Goal: Information Seeking & Learning: Find contact information

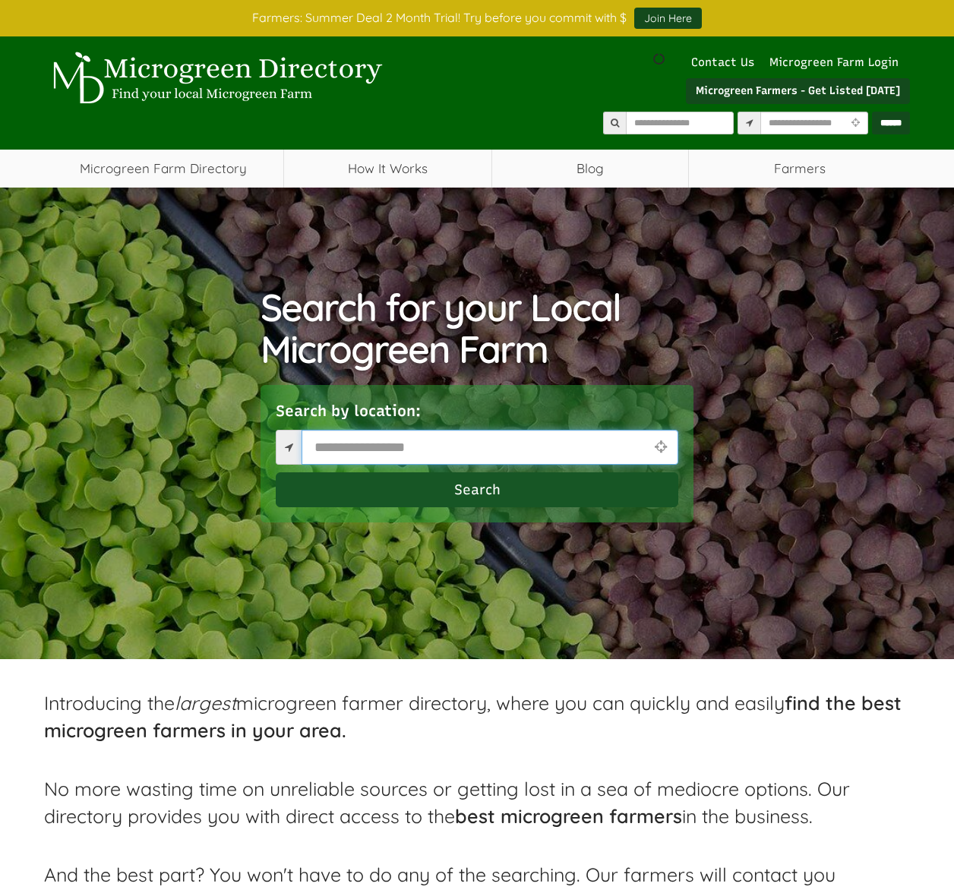
click at [344, 449] on input "text" at bounding box center [489, 447] width 377 height 35
type input "*****"
click at [468, 489] on button "Search" at bounding box center [477, 489] width 402 height 35
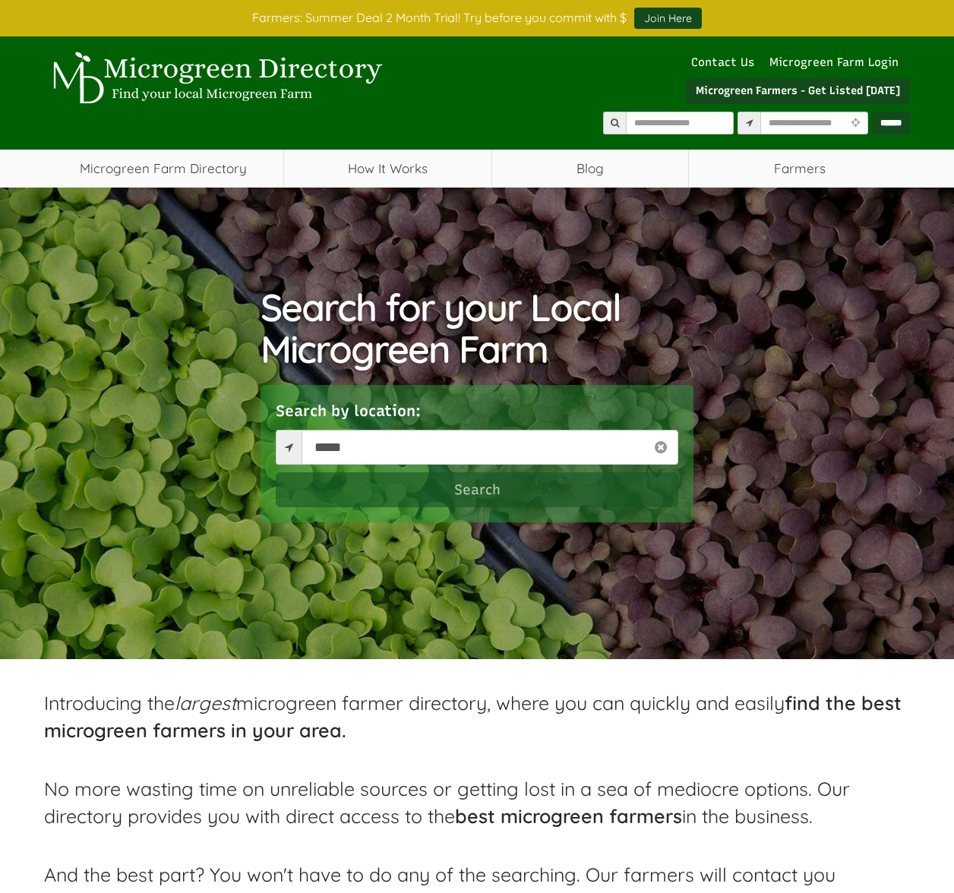
select select "Language Translate Widget"
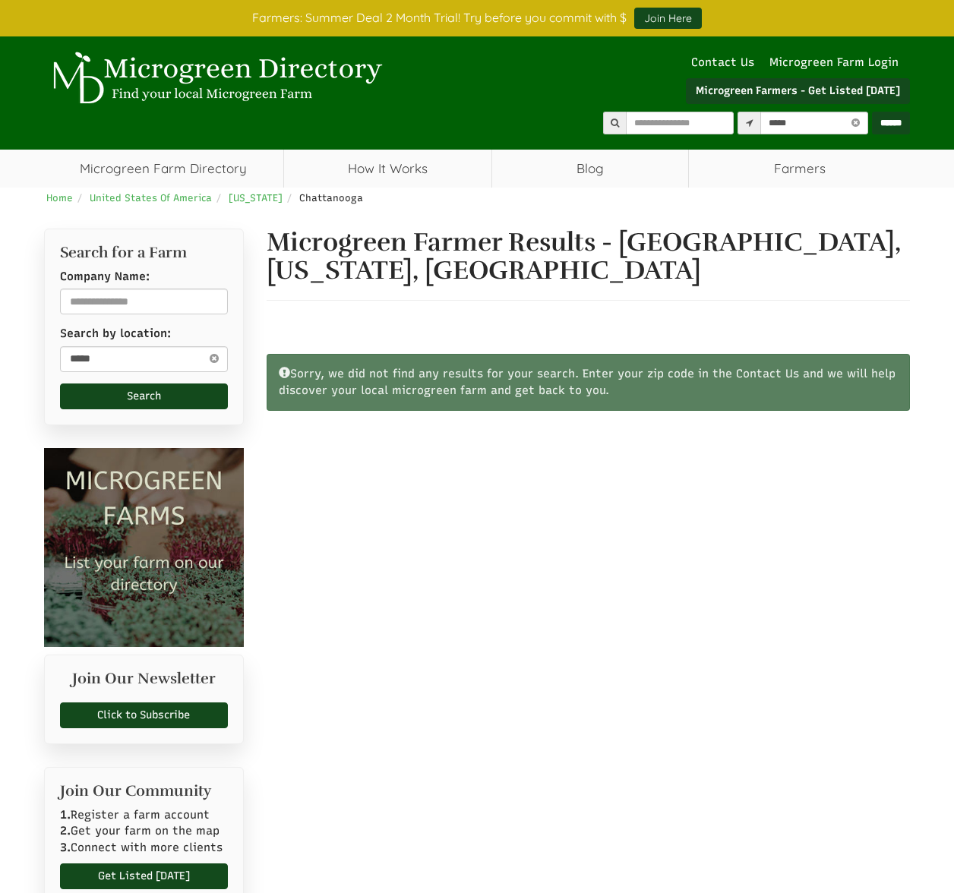
select select "Language Translate Widget"
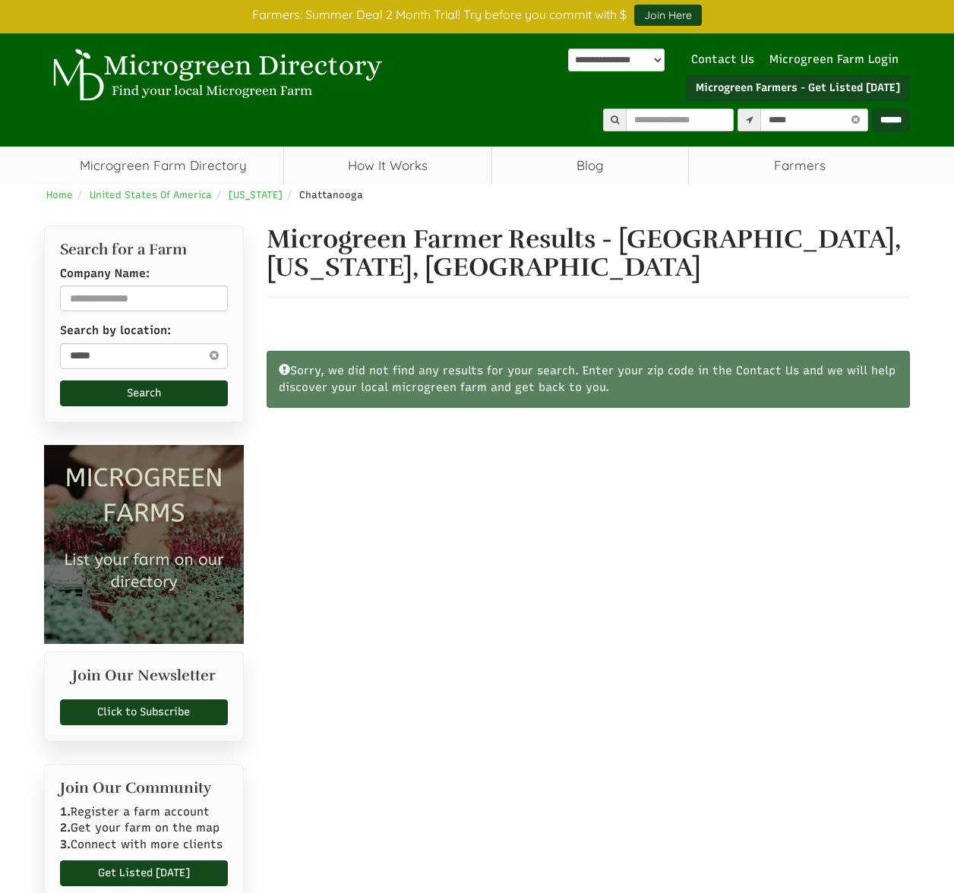
scroll to position [2, 0]
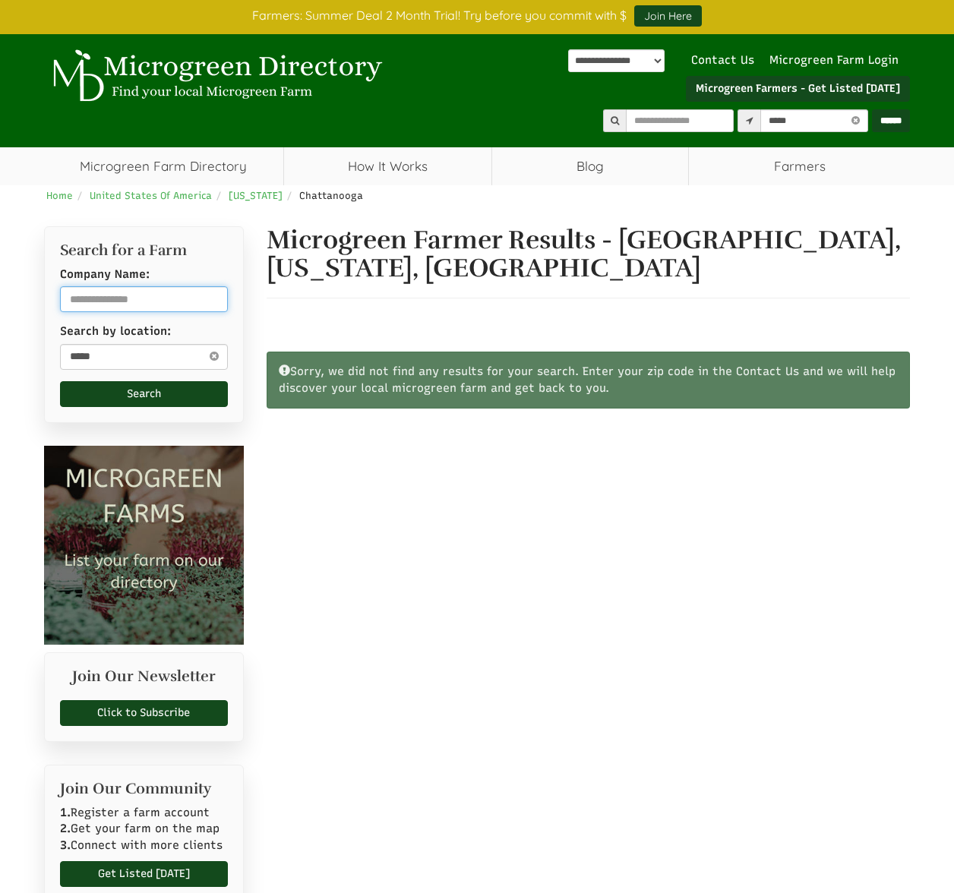
click at [120, 300] on input "text" at bounding box center [144, 299] width 168 height 26
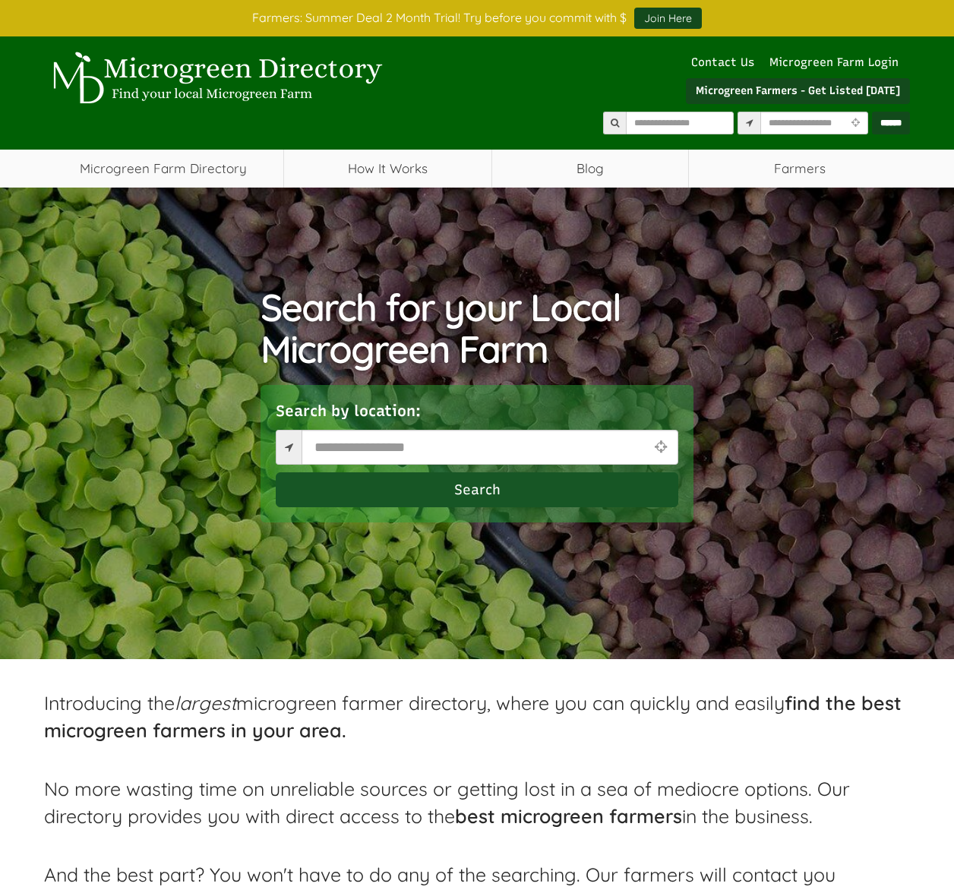
select select "Language Translate Widget"
click at [393, 448] on input "text" at bounding box center [489, 447] width 377 height 35
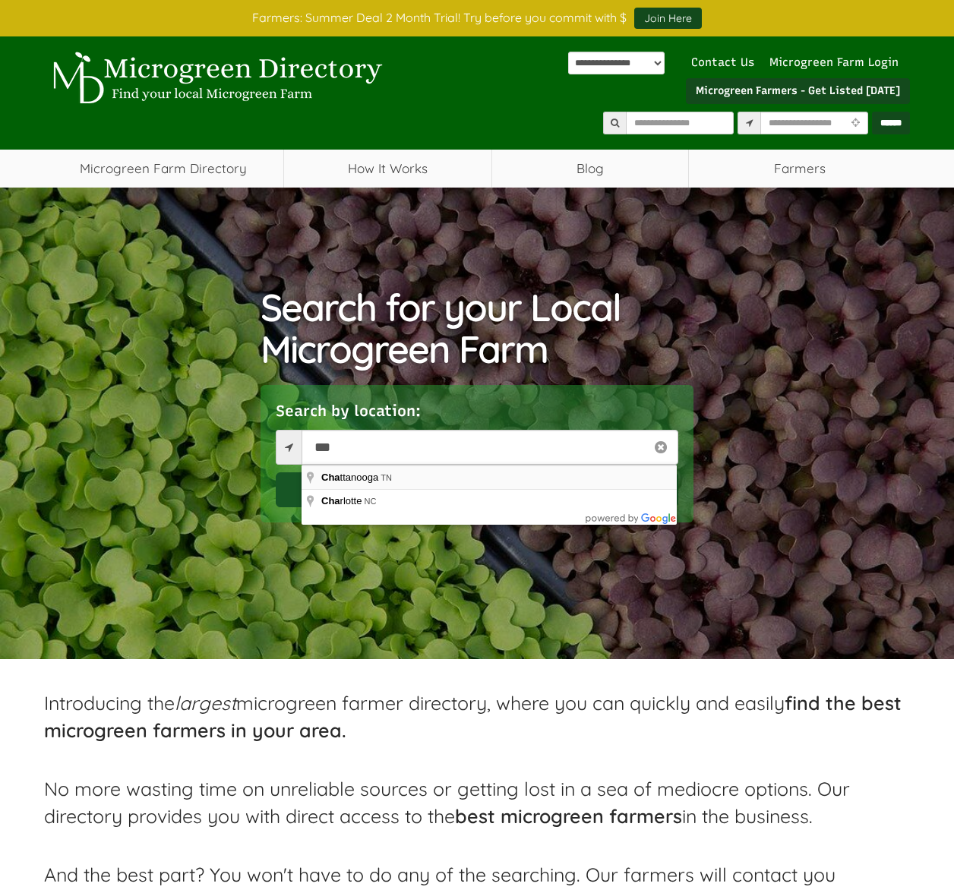
type input "**********"
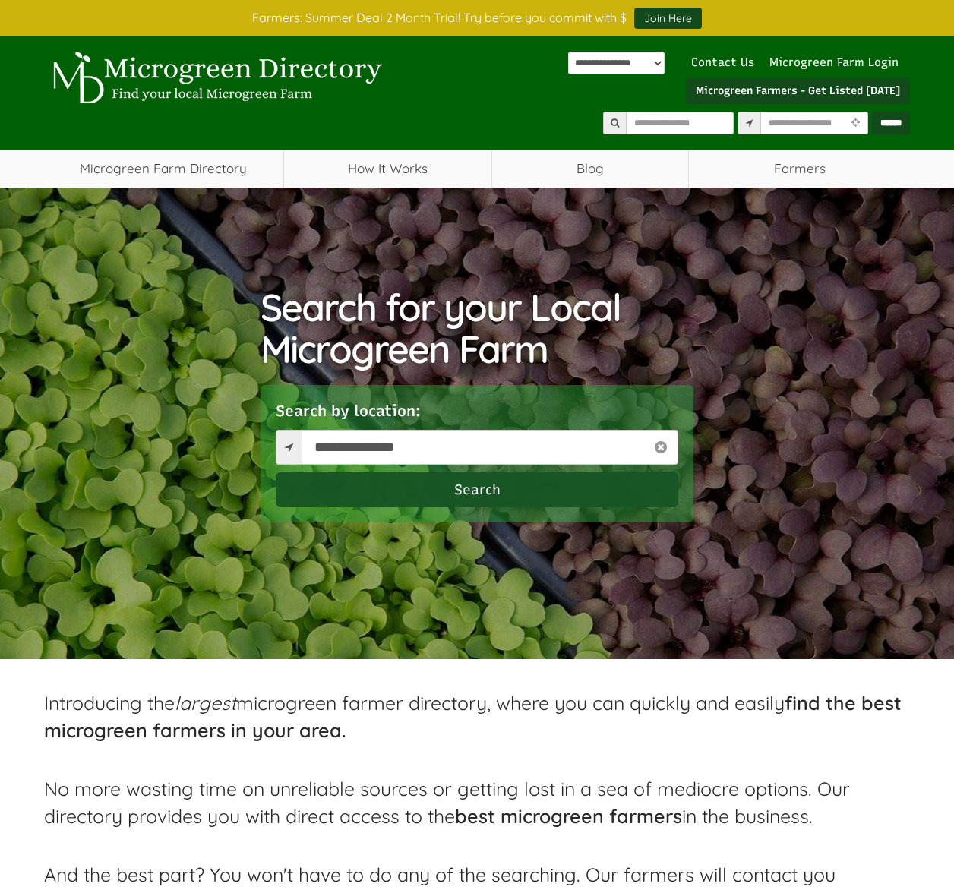
click at [402, 486] on button "Search" at bounding box center [477, 489] width 402 height 35
select select "Language Translate Widget"
click at [358, 449] on input "text" at bounding box center [489, 447] width 377 height 35
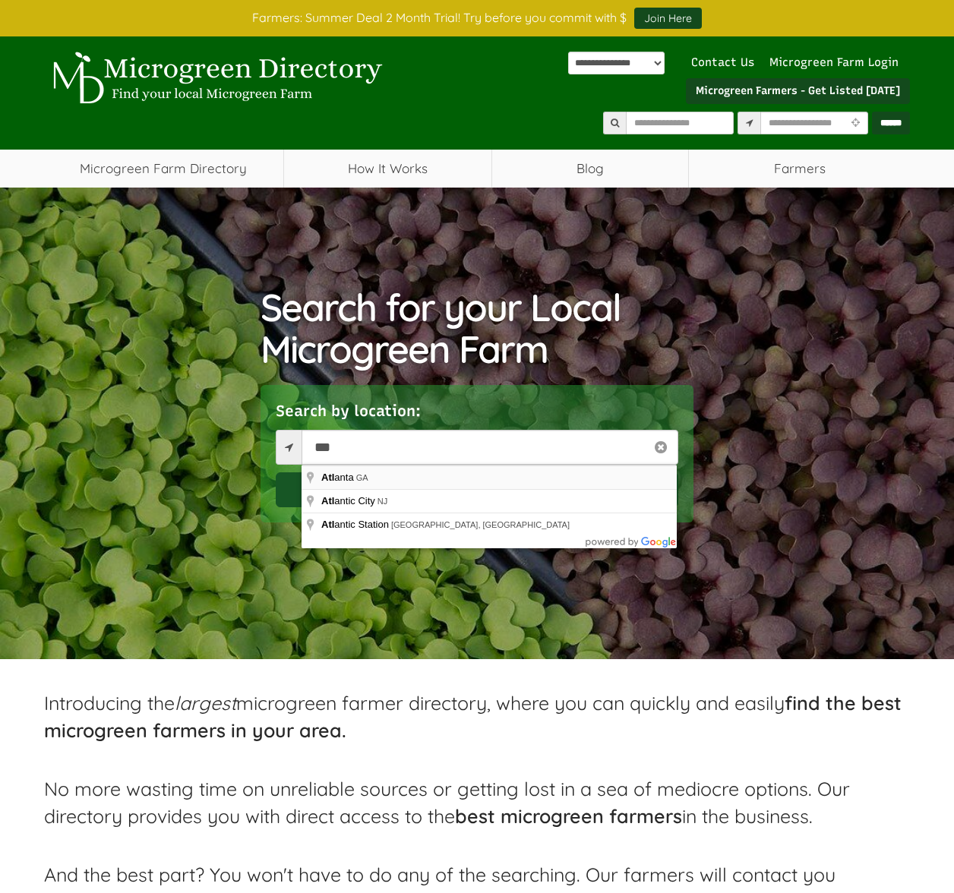
type input "**********"
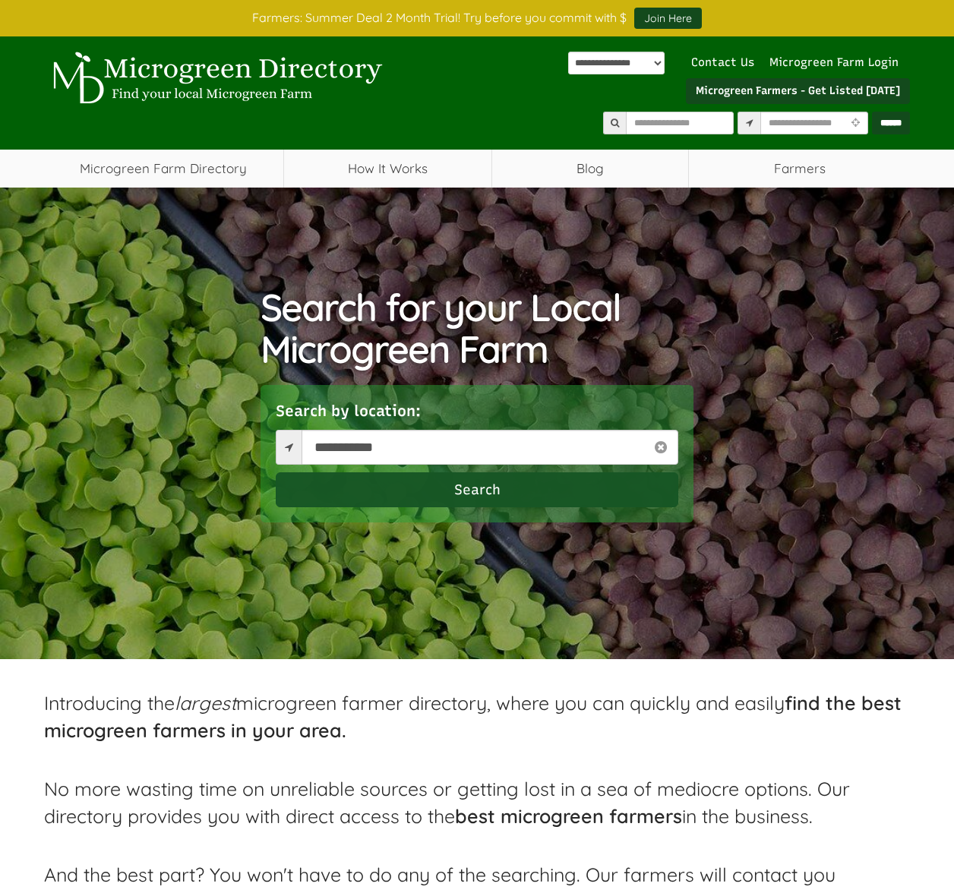
click at [355, 484] on button "Search" at bounding box center [477, 489] width 402 height 35
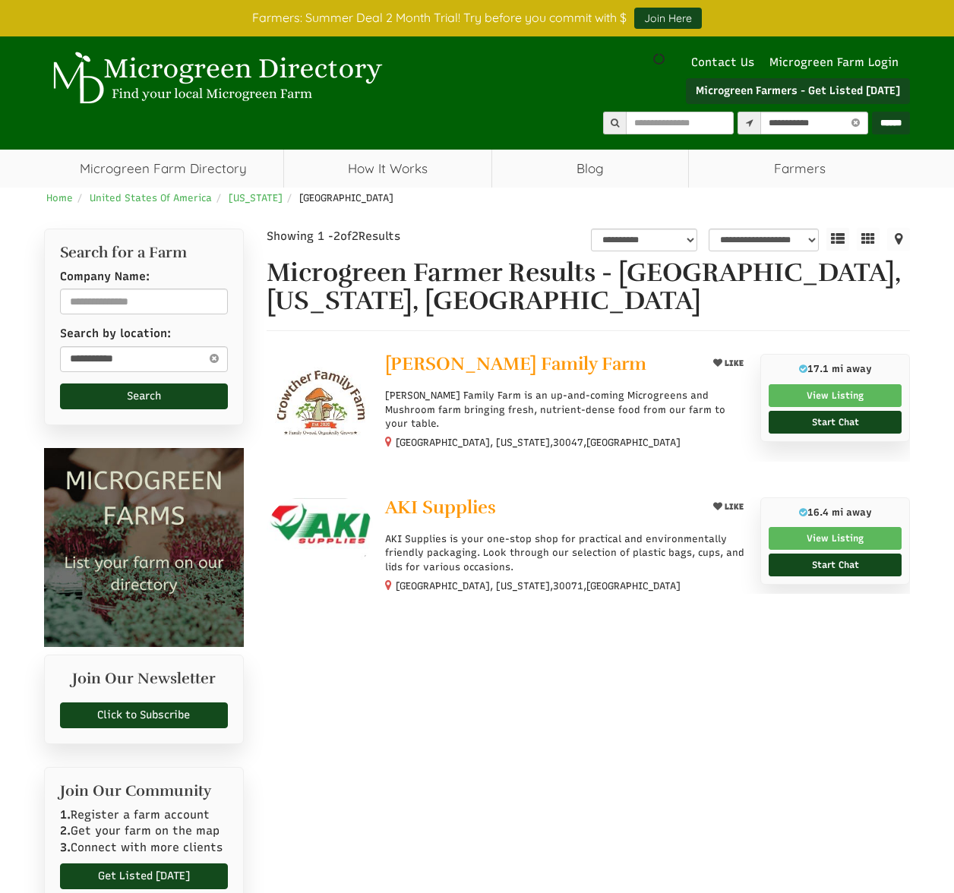
select select "********"
select select "Language Translate Widget"
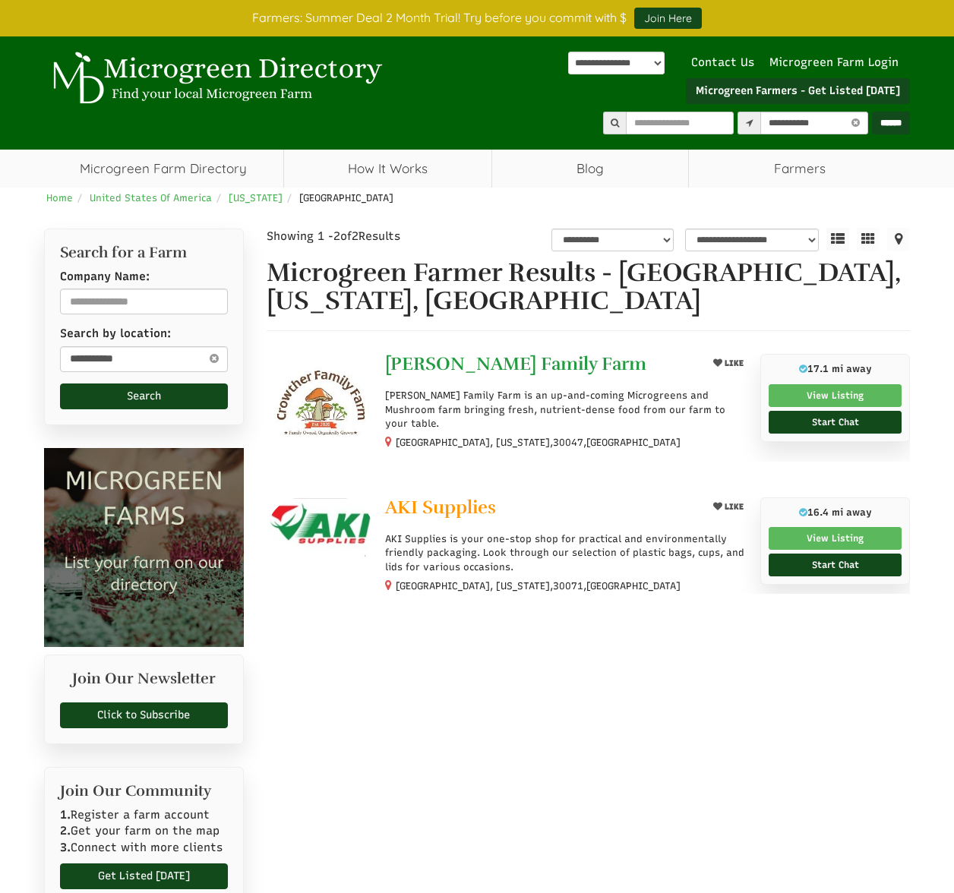
click at [419, 367] on span "Crowther Family Farm" at bounding box center [515, 363] width 261 height 23
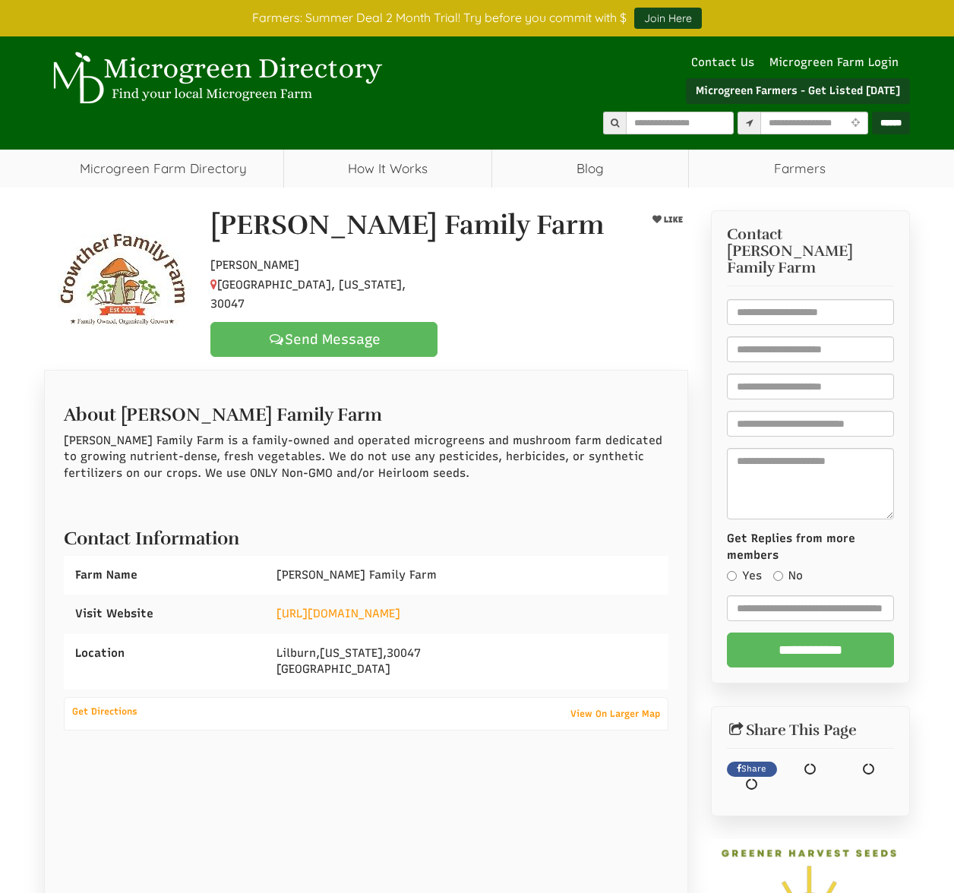
select select "Language Translate Widget"
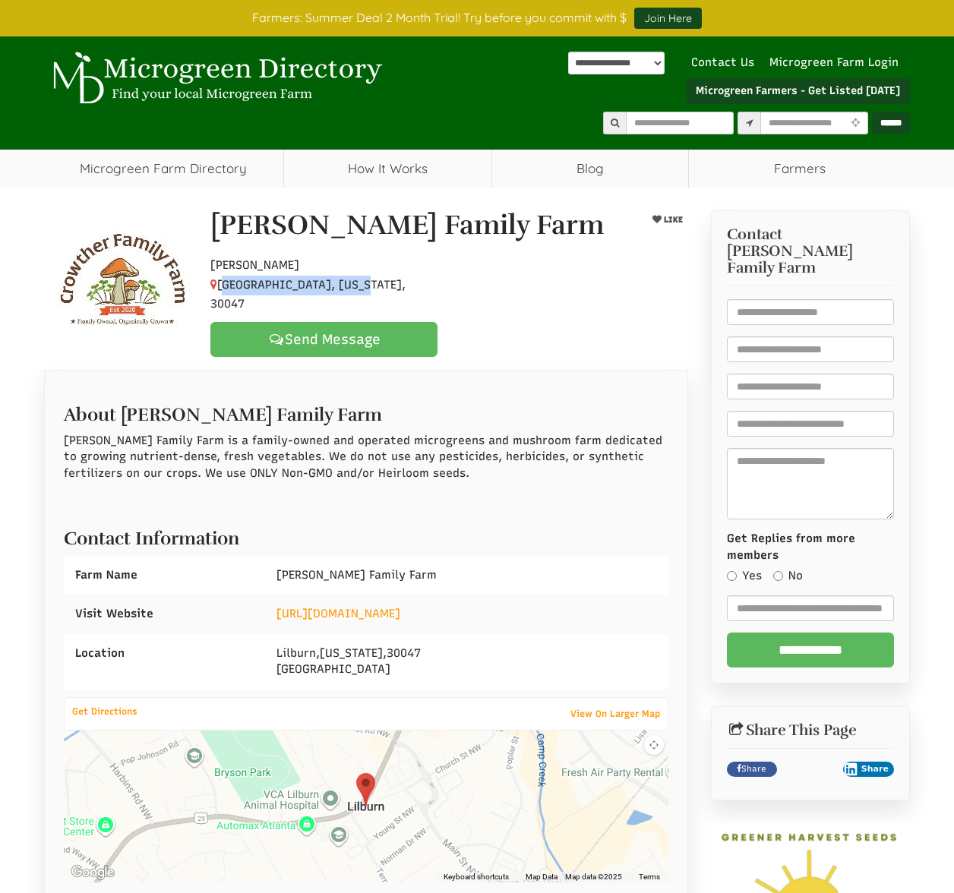
drag, startPoint x: 221, startPoint y: 282, endPoint x: 359, endPoint y: 285, distance: 138.2
click at [359, 285] on p "[PERSON_NAME] Lilburn, [US_STATE], 30047" at bounding box center [323, 285] width 227 height 58
copy span "[GEOGRAPHIC_DATA], [US_STATE], 30047"
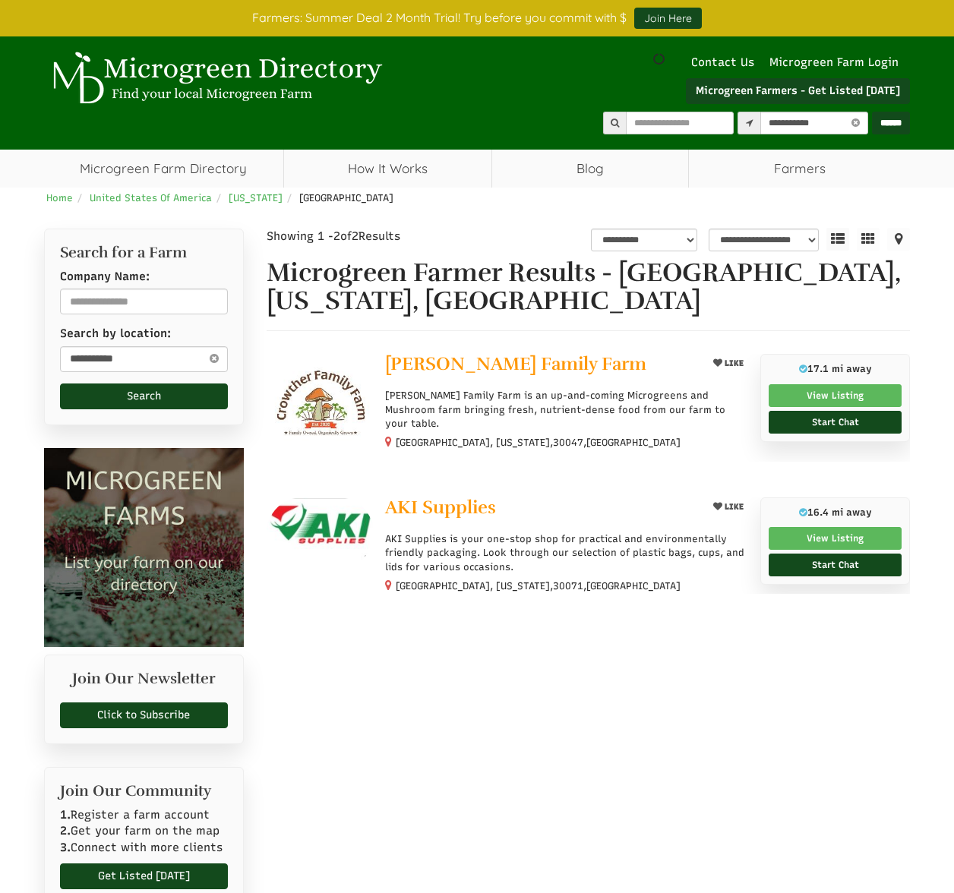
select select "********"
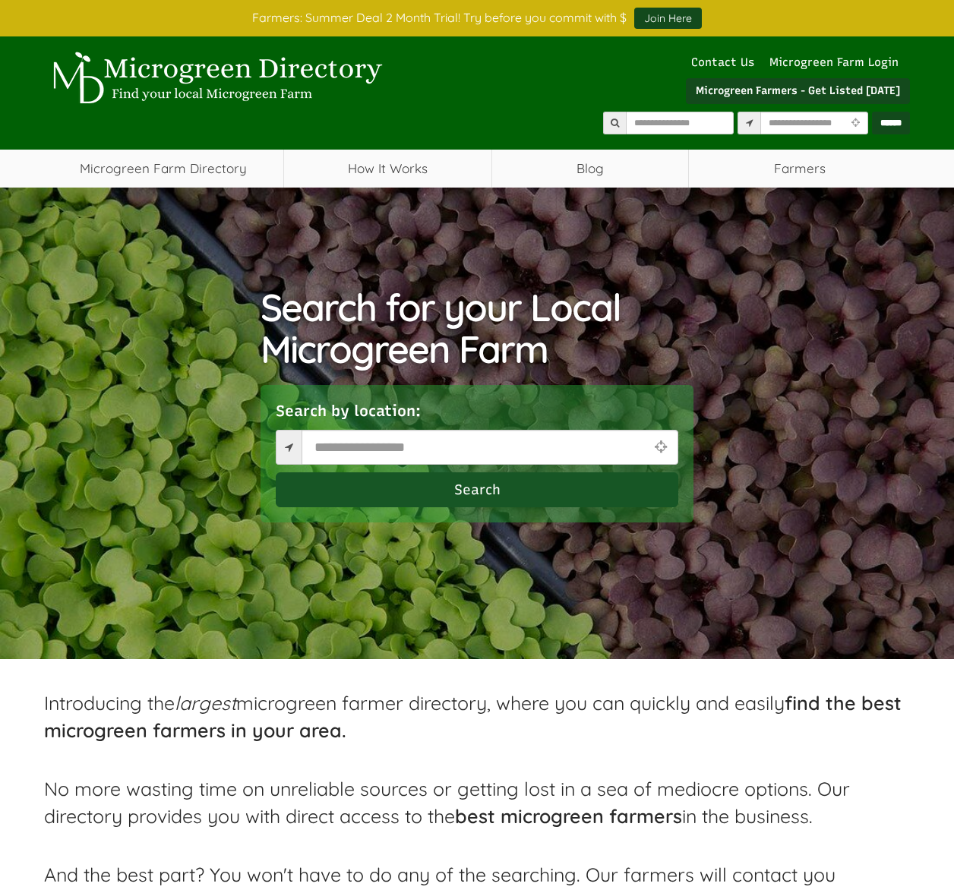
select select "Language Translate Widget"
click at [343, 440] on input "text" at bounding box center [489, 447] width 377 height 35
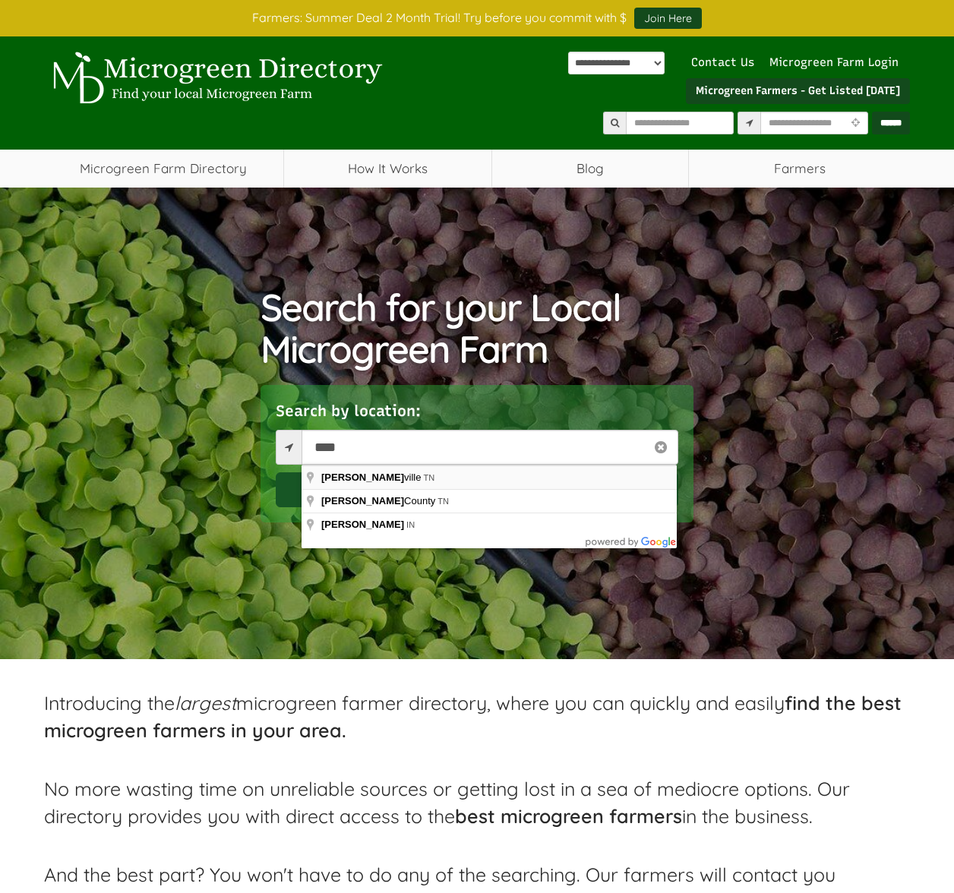
type input "**********"
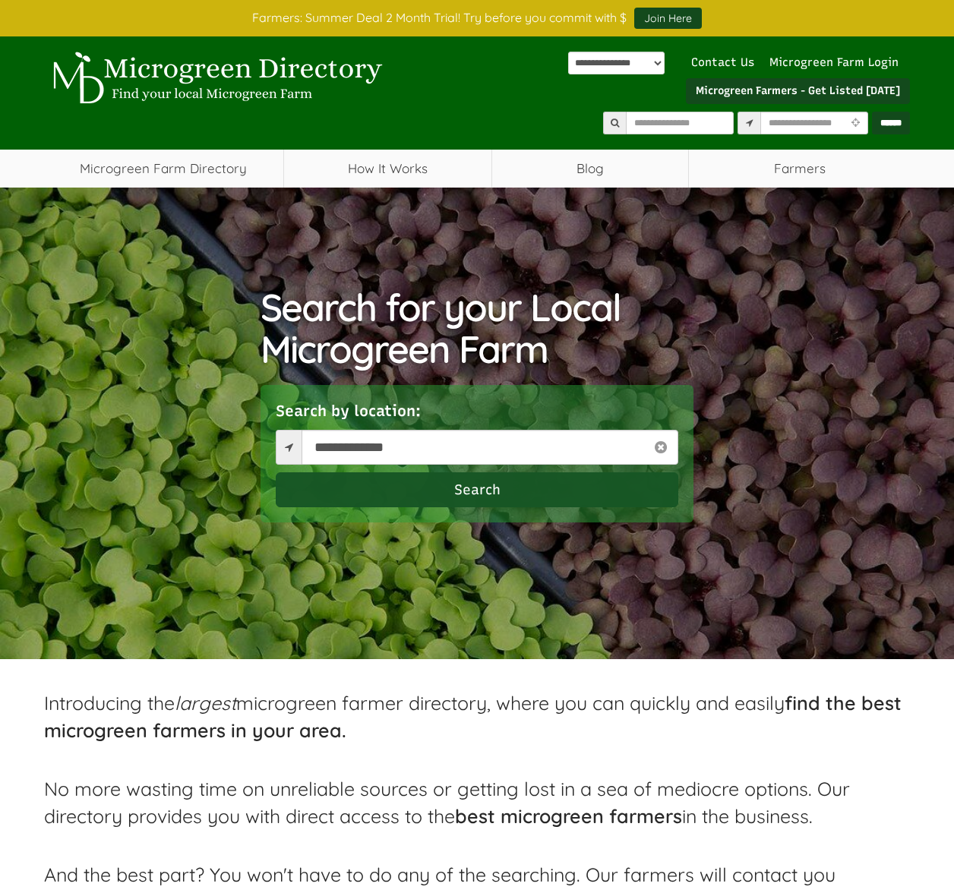
click at [351, 490] on button "Search" at bounding box center [477, 489] width 402 height 35
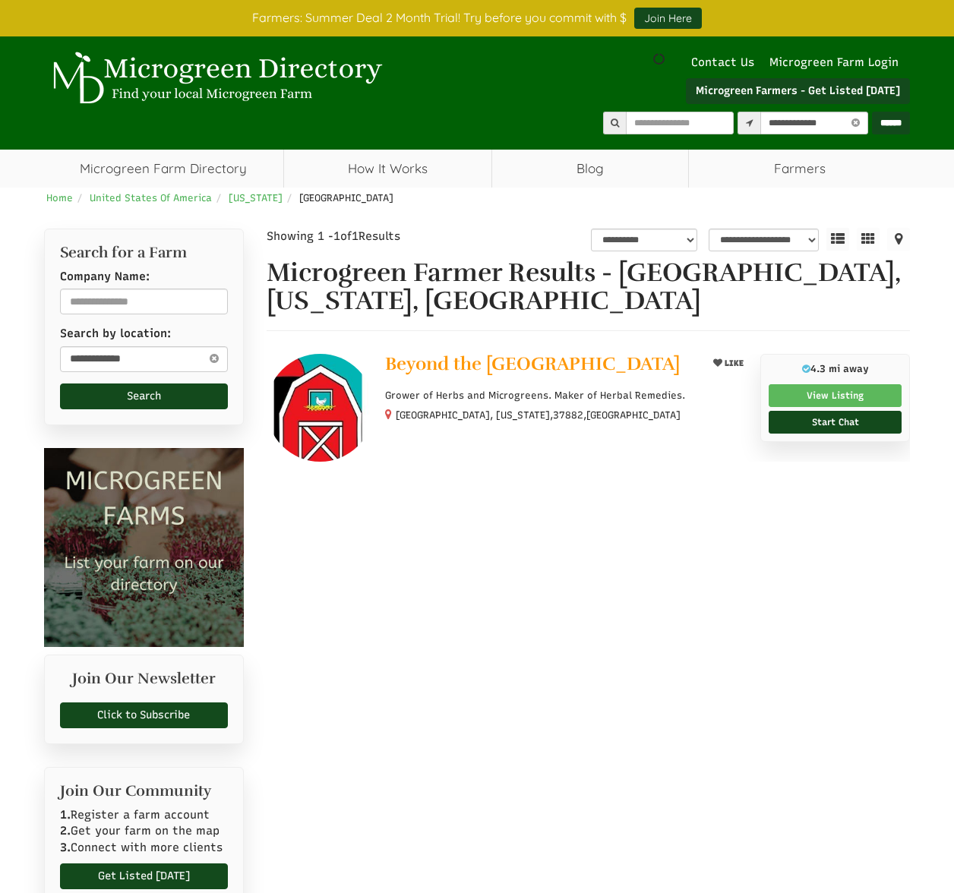
select select "********"
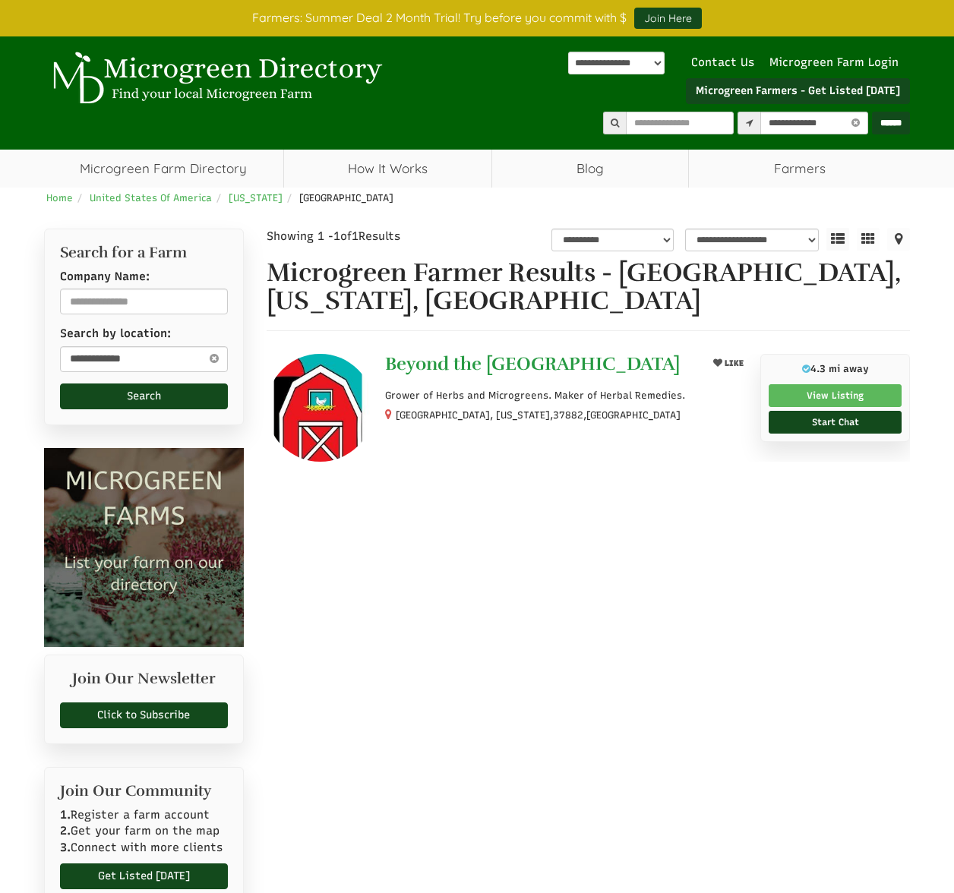
click at [453, 361] on span "Beyond the [GEOGRAPHIC_DATA]" at bounding box center [532, 363] width 295 height 23
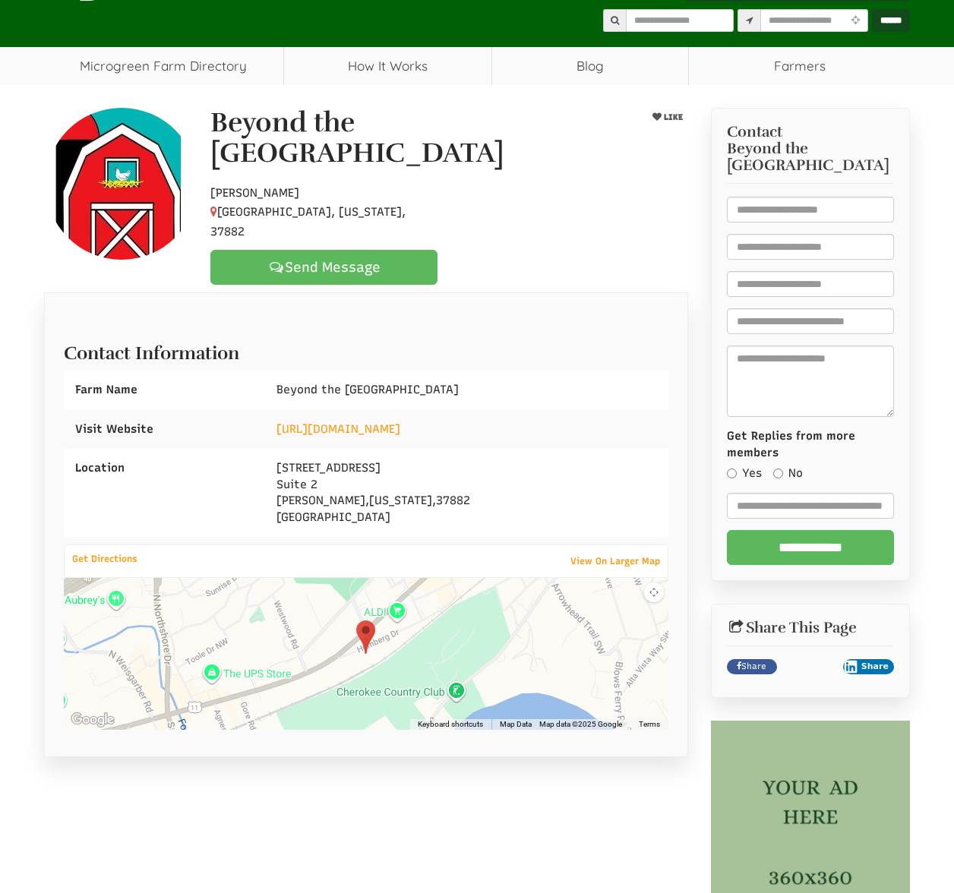
scroll to position [103, 0]
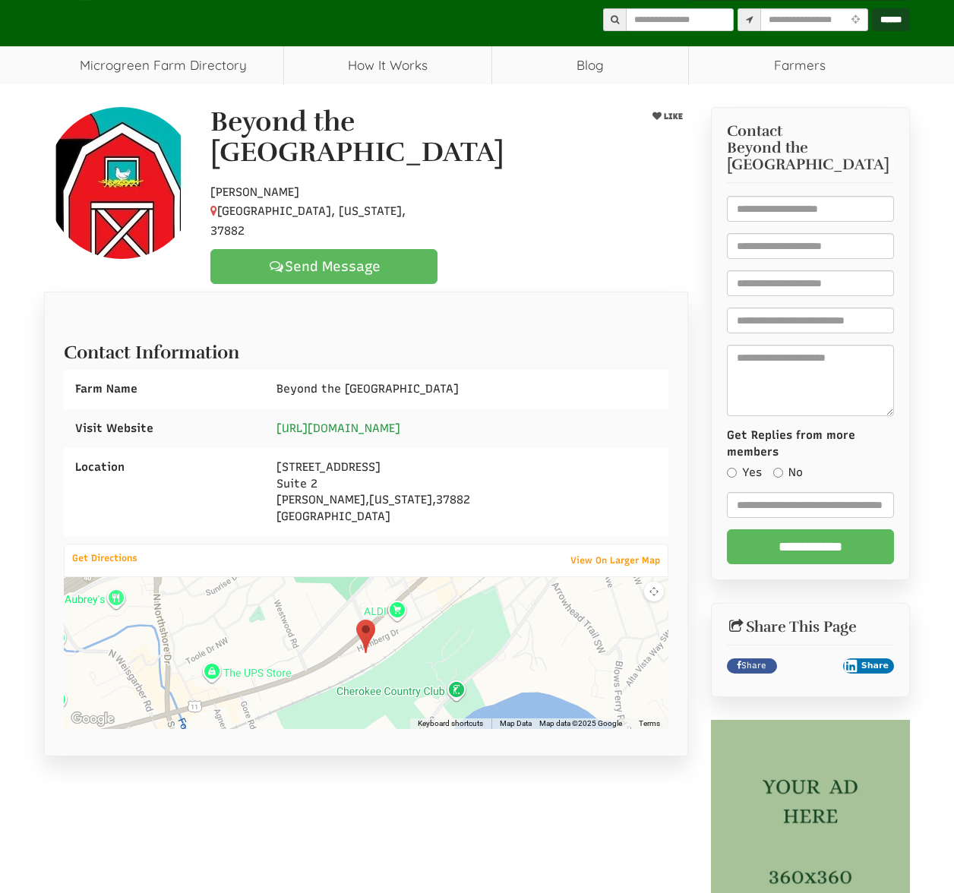
click at [377, 421] on link "[URL][DOMAIN_NAME]" at bounding box center [338, 428] width 124 height 14
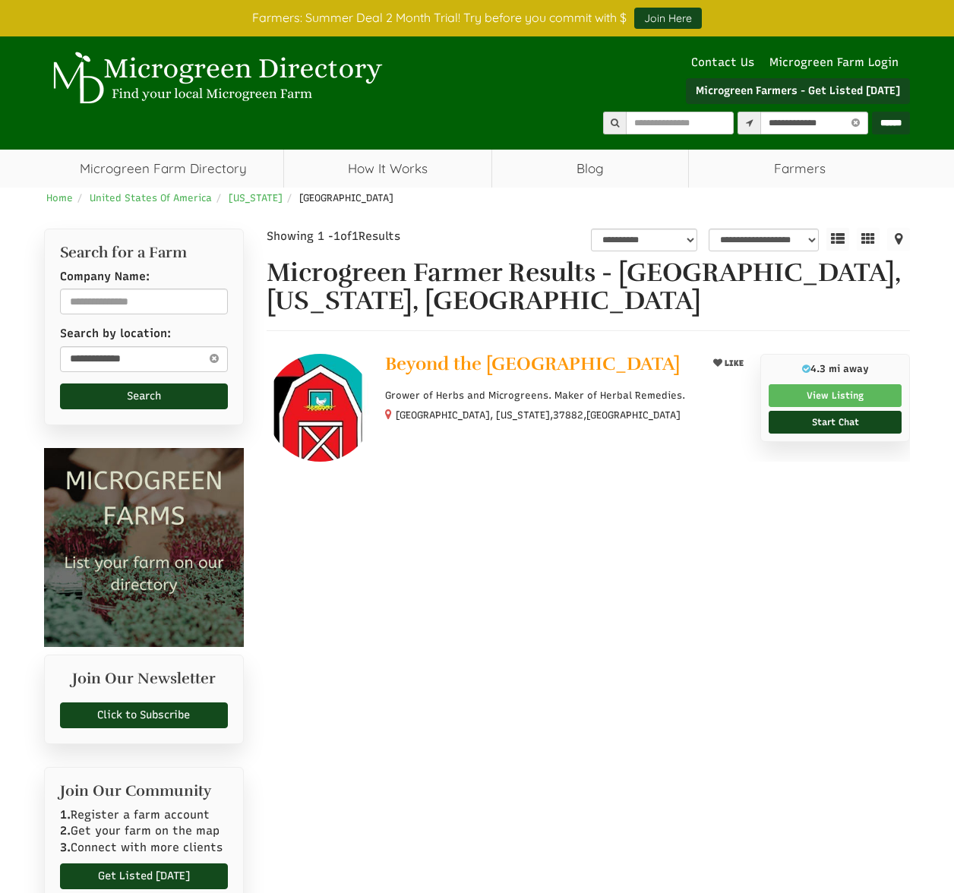
select select "********"
select select "Language Translate Widget"
click at [249, 200] on span "[US_STATE]" at bounding box center [256, 197] width 54 height 11
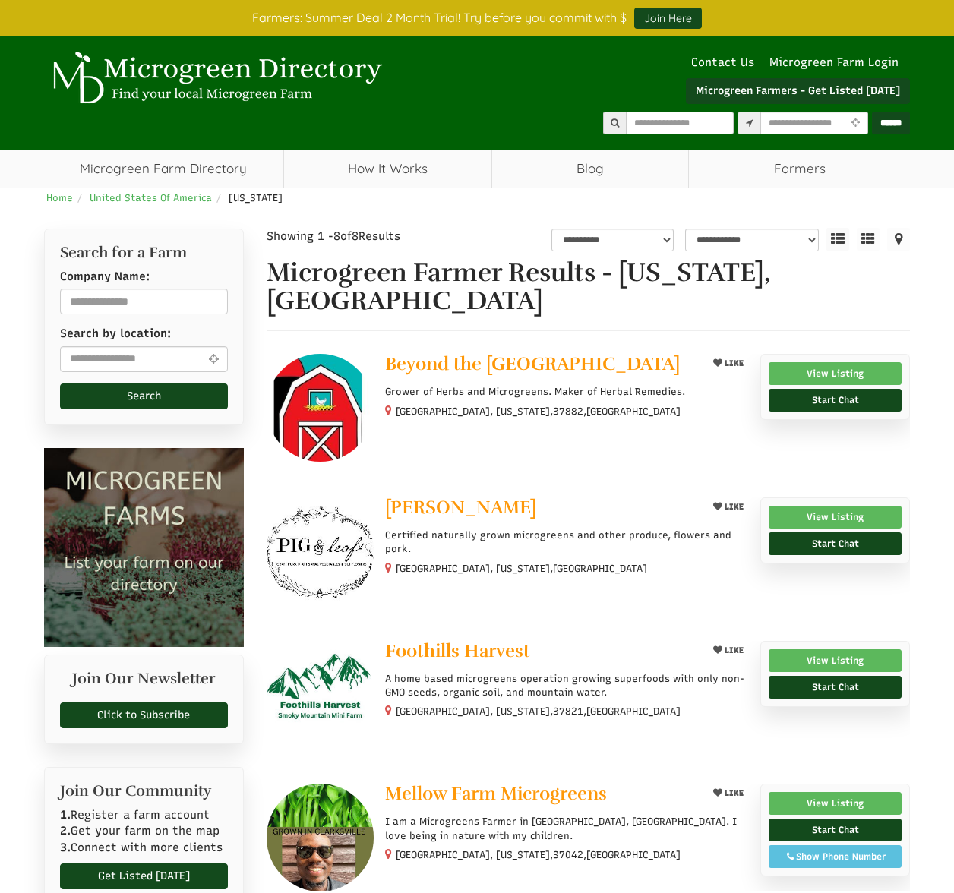
select select "Language Translate Widget"
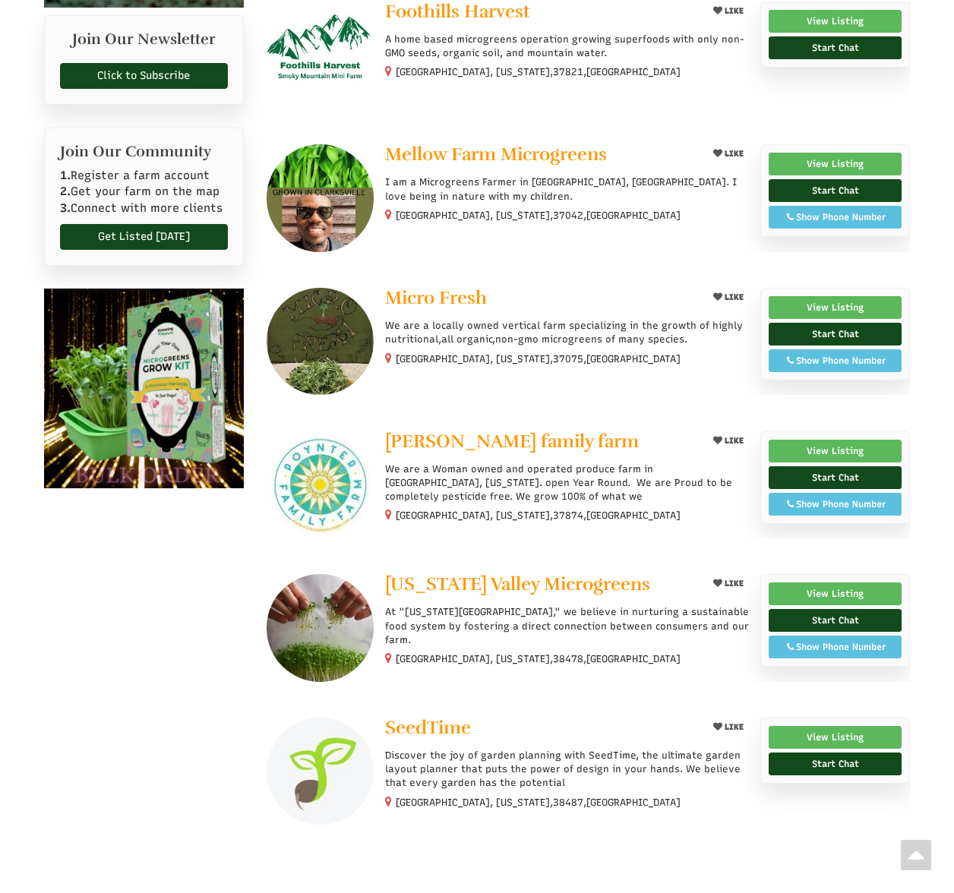
scroll to position [642, 0]
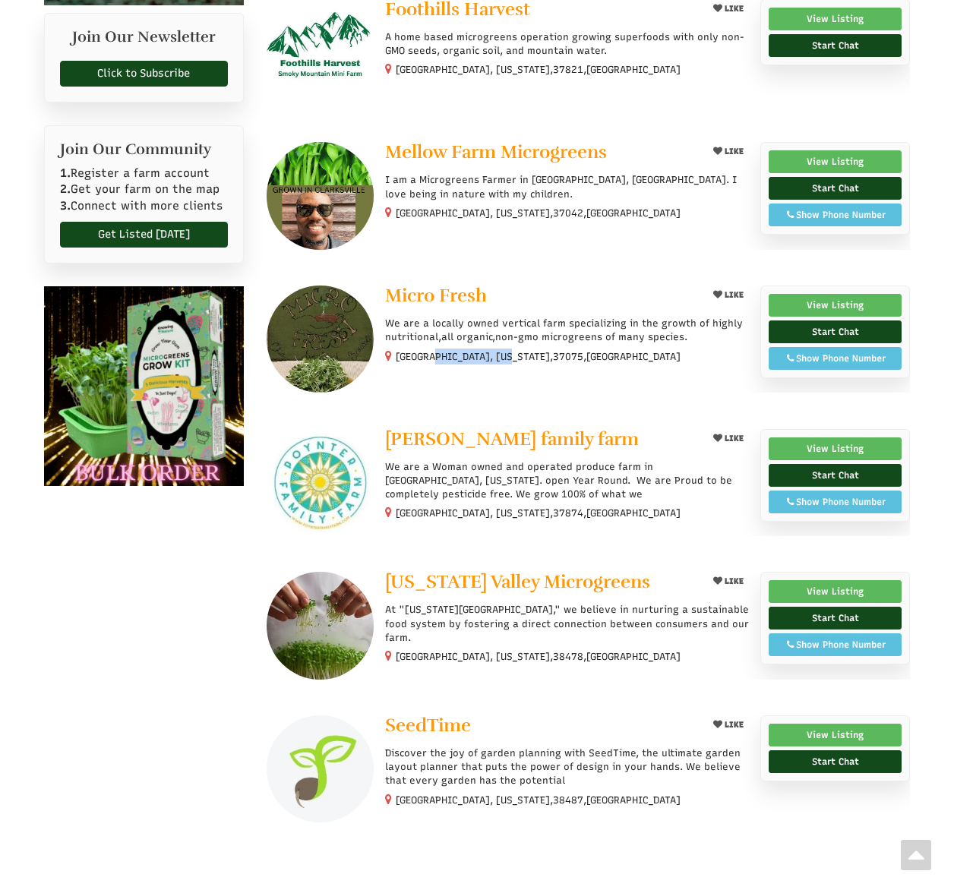
drag, startPoint x: 395, startPoint y: 358, endPoint x: 443, endPoint y: 363, distance: 48.8
click at [469, 358] on small "[GEOGRAPHIC_DATA], [US_STATE], 37075 , [GEOGRAPHIC_DATA]" at bounding box center [538, 356] width 285 height 11
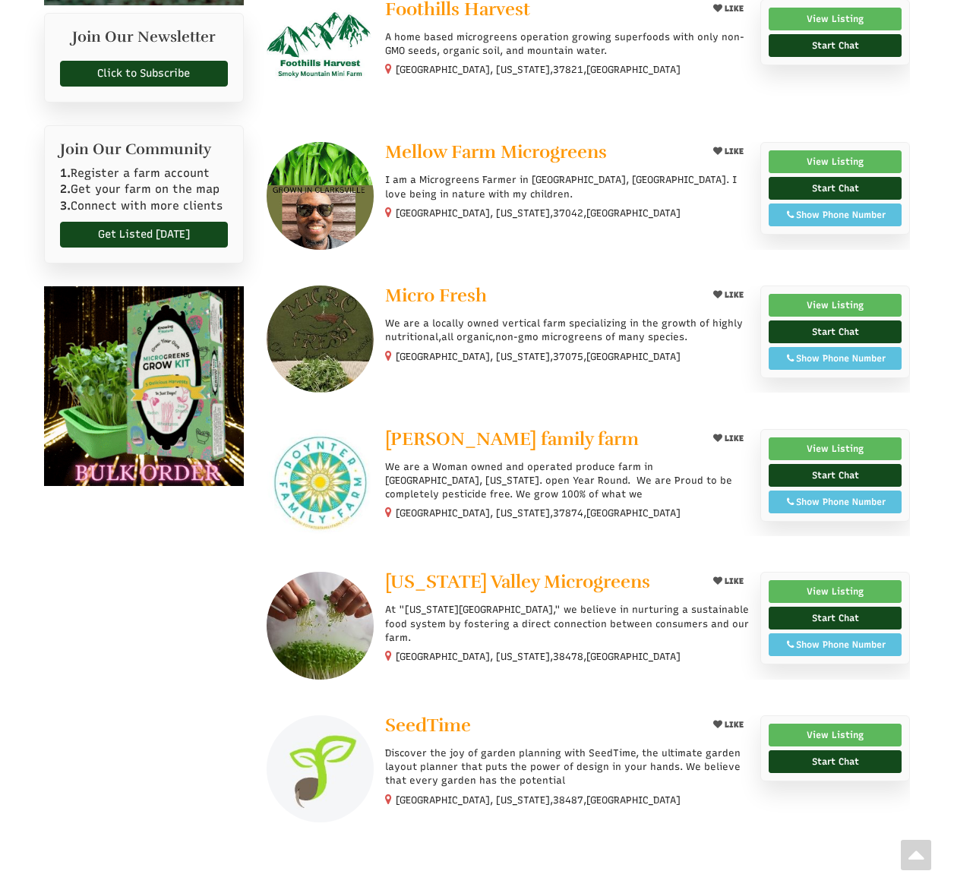
click at [388, 356] on icon at bounding box center [388, 354] width 7 height 11
drag, startPoint x: 396, startPoint y: 356, endPoint x: 555, endPoint y: 355, distance: 159.4
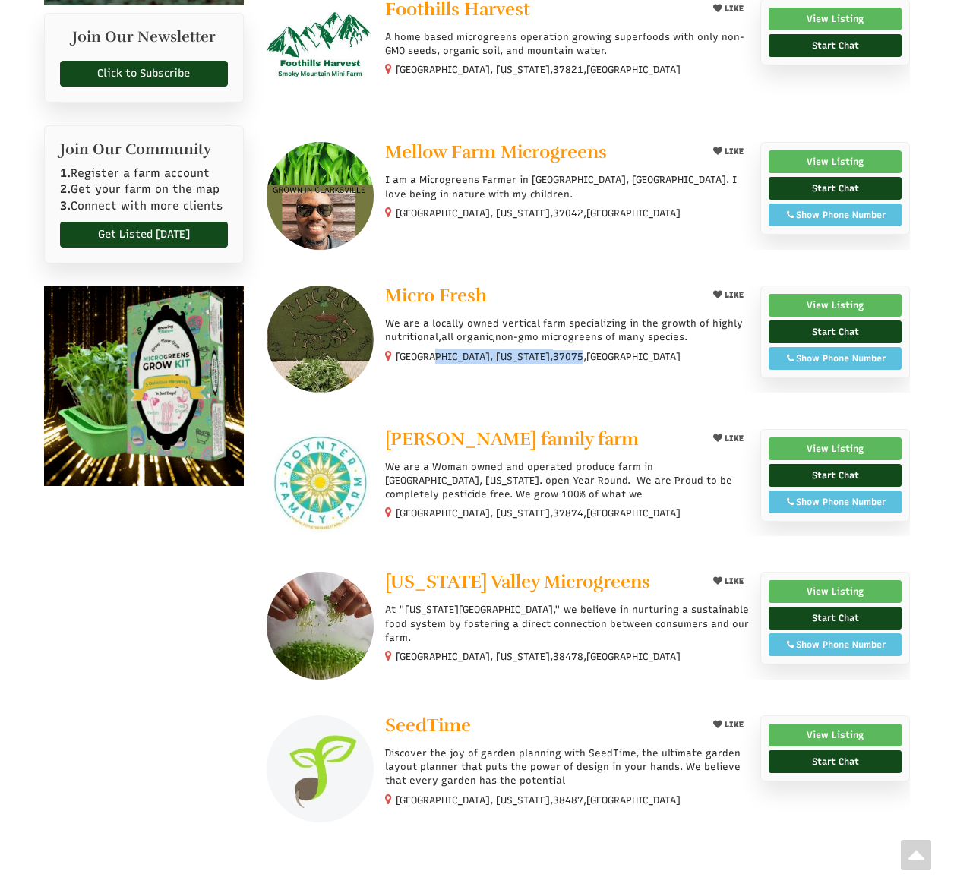
click at [555, 355] on small "Hendersonville, Tennessee, 37075 , United States" at bounding box center [538, 356] width 285 height 11
copy small "Hendersonville, Tennessee, 37075"
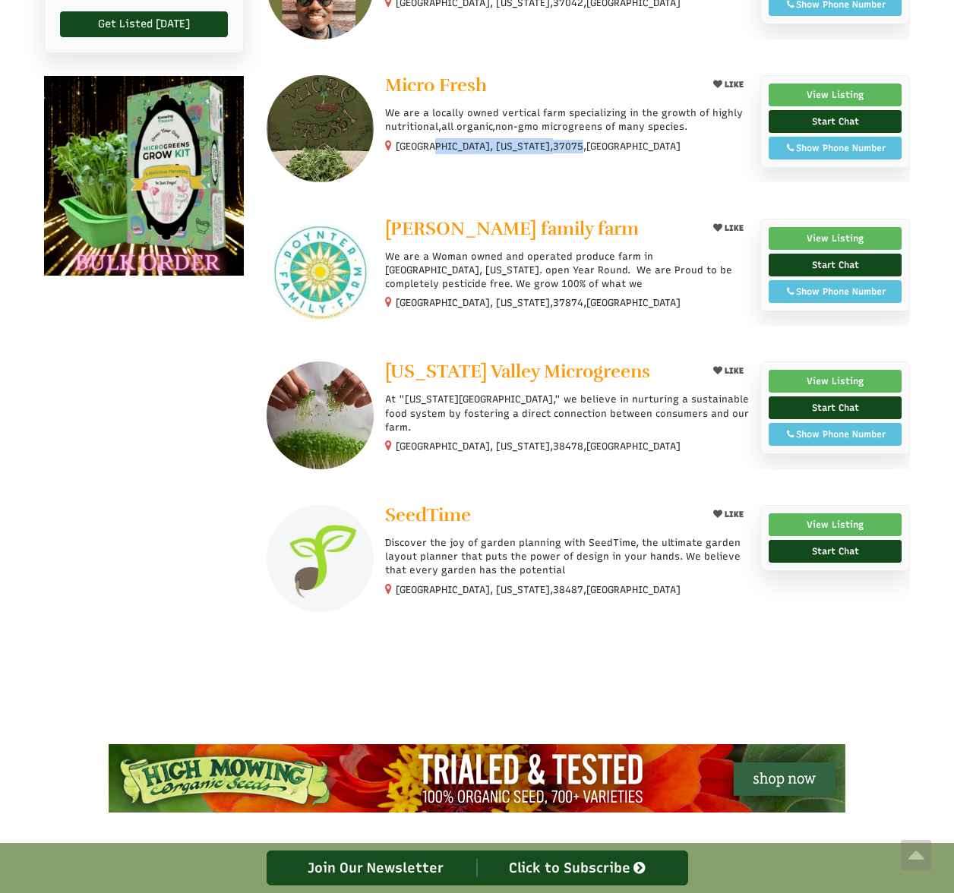
scroll to position [853, 0]
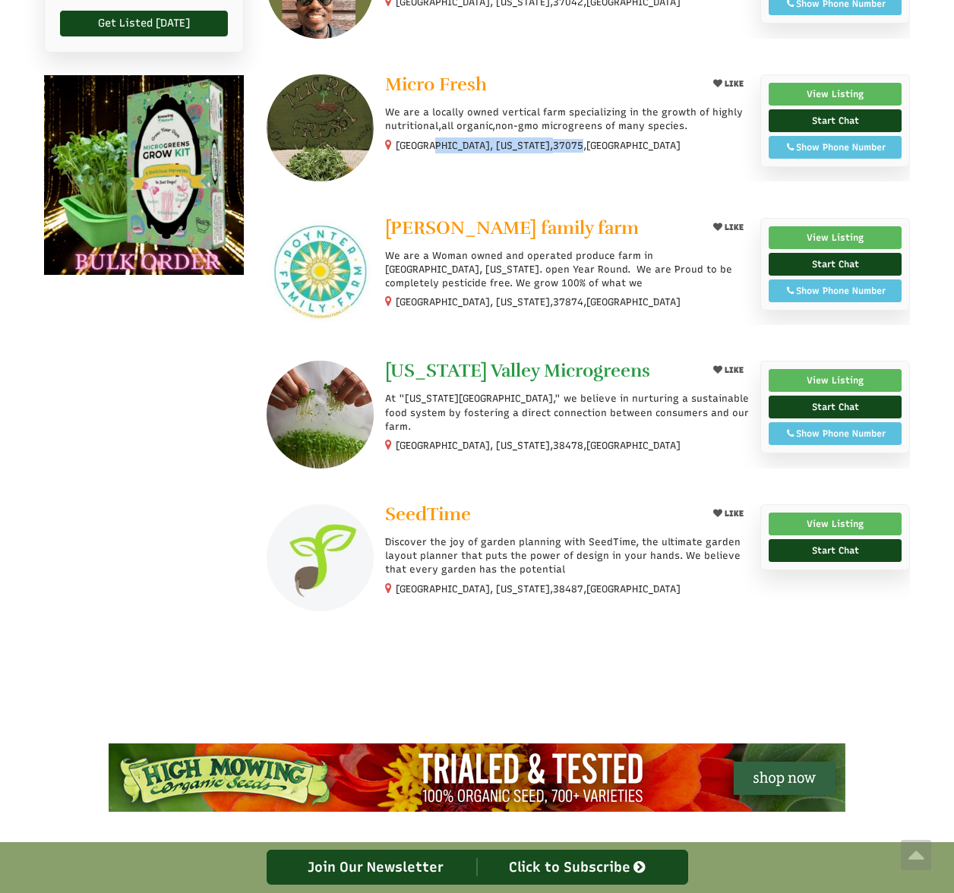
click at [492, 370] on span "[US_STATE] Valley Microgreens" at bounding box center [517, 370] width 265 height 23
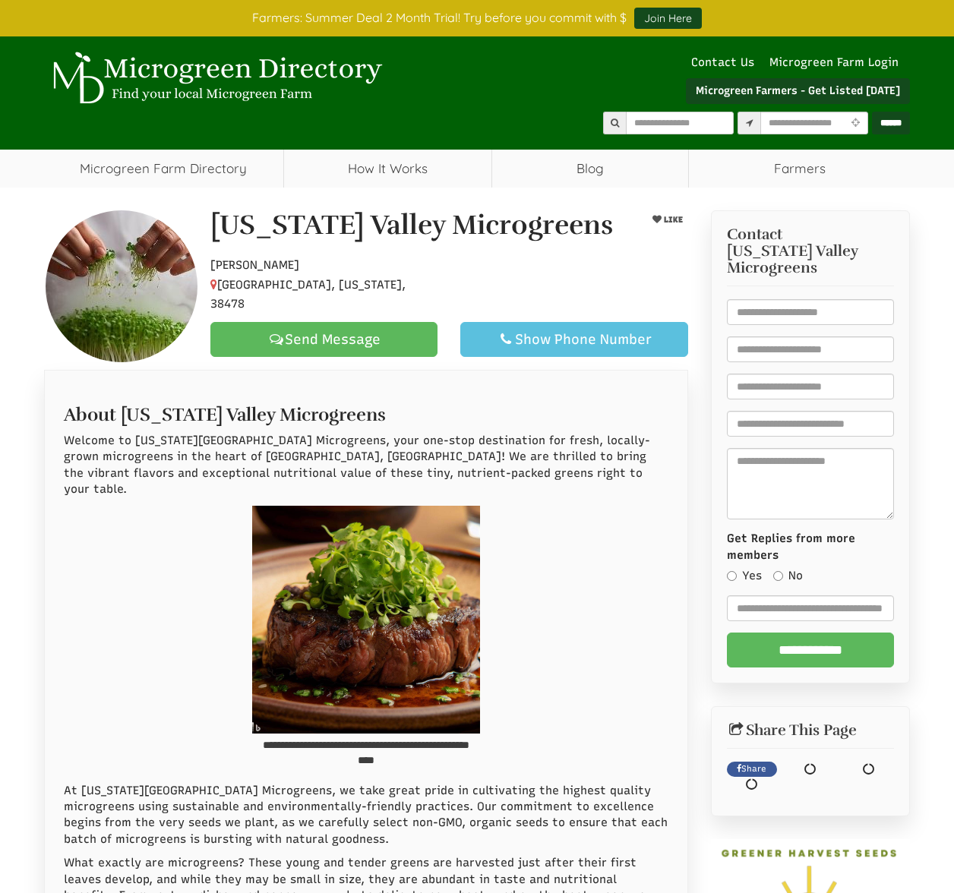
select select "Language Translate Widget"
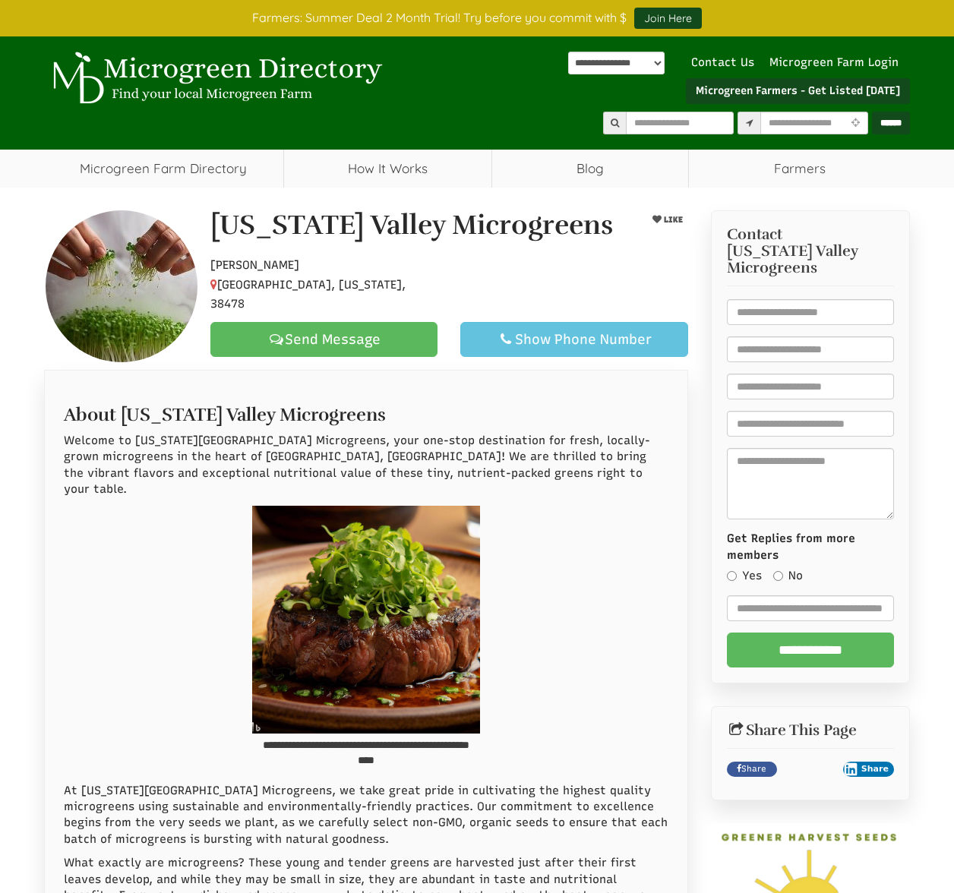
click at [563, 330] on div "Show Phone Number" at bounding box center [573, 339] width 201 height 18
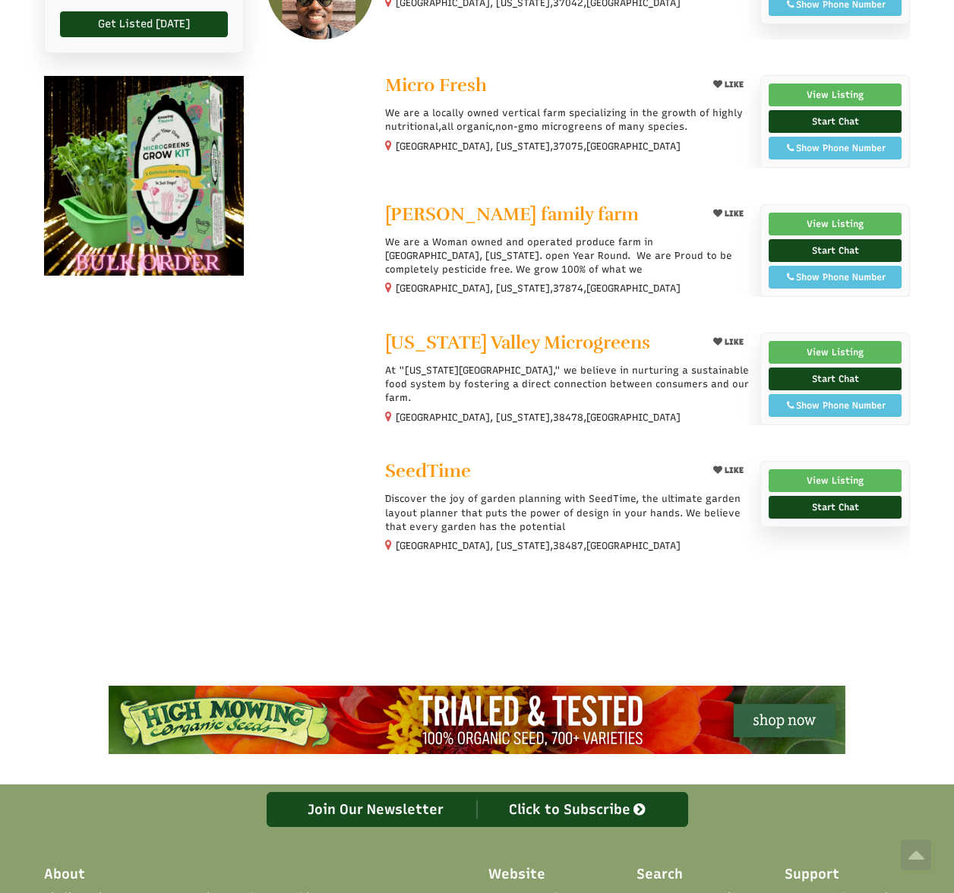
select select "Language Translate Widget"
